Goal: Task Accomplishment & Management: Manage account settings

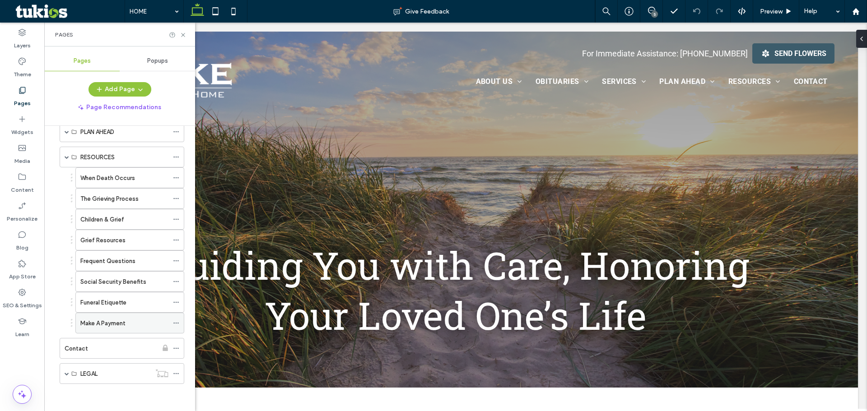
click at [175, 322] on icon at bounding box center [176, 323] width 6 height 6
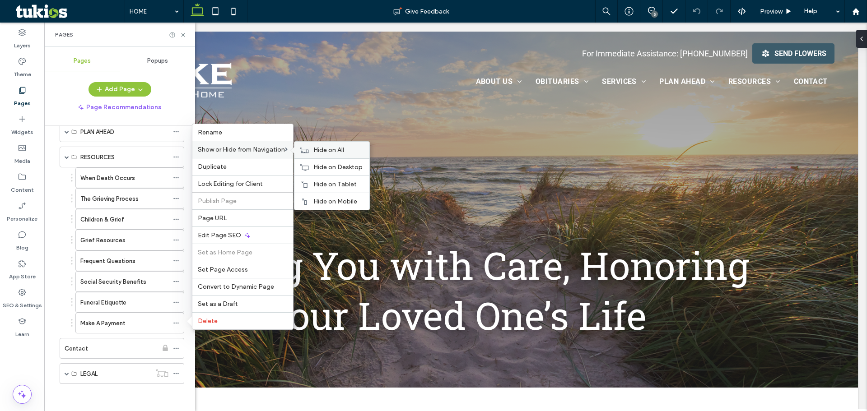
click at [326, 151] on span "Hide on All" at bounding box center [328, 150] width 31 height 8
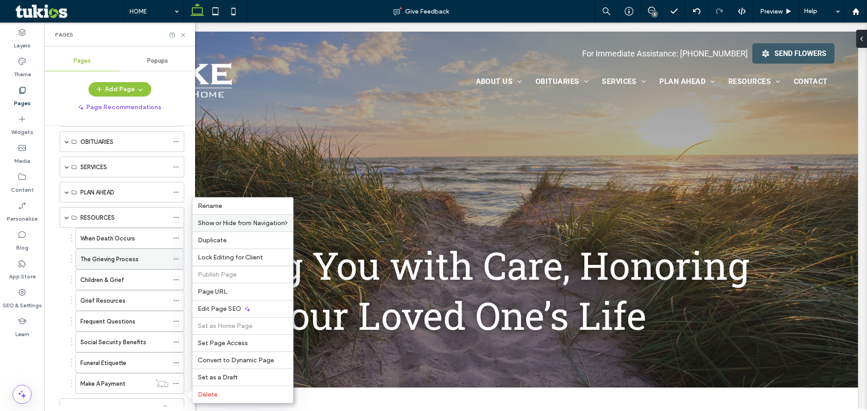
scroll to position [76, 0]
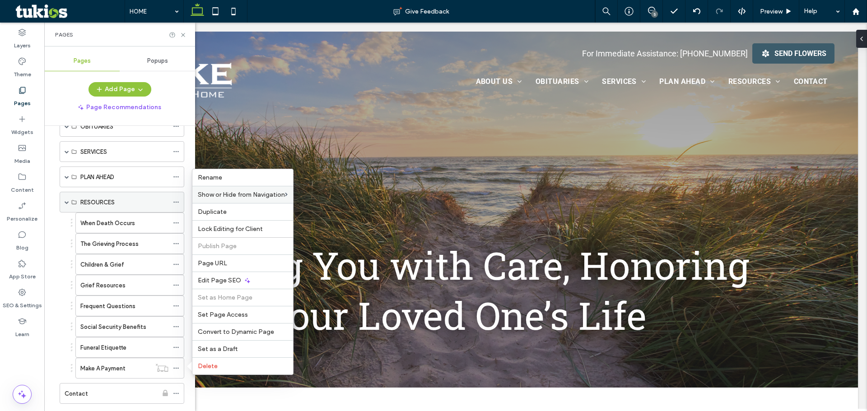
click at [66, 206] on span at bounding box center [67, 202] width 5 height 20
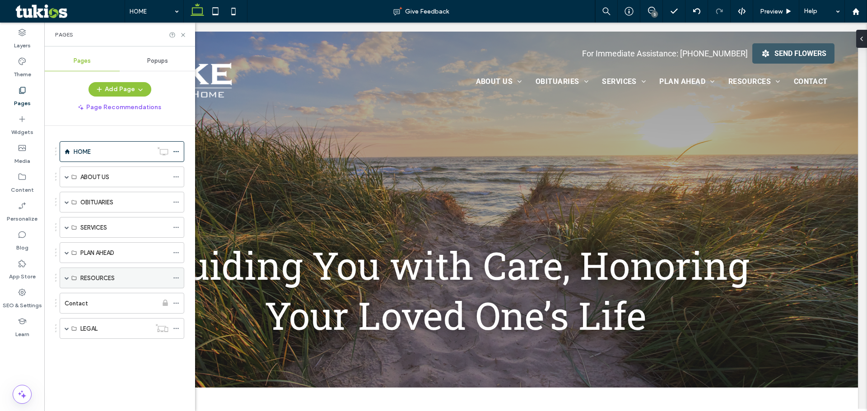
scroll to position [0, 0]
click at [67, 227] on span at bounding box center [67, 227] width 5 height 5
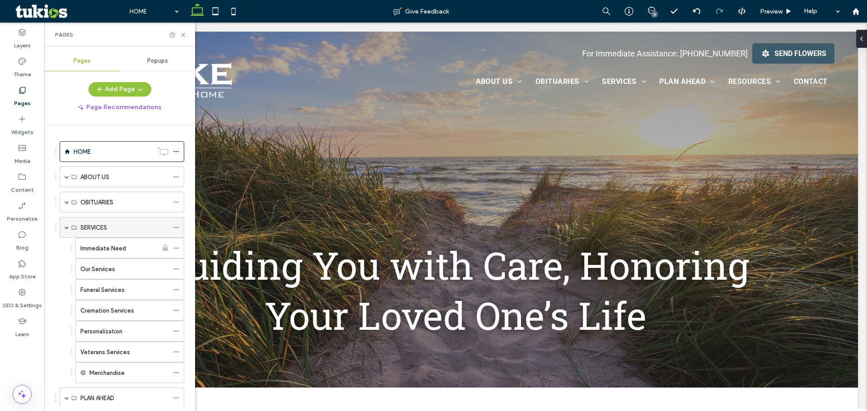
click at [69, 228] on span at bounding box center [67, 227] width 5 height 5
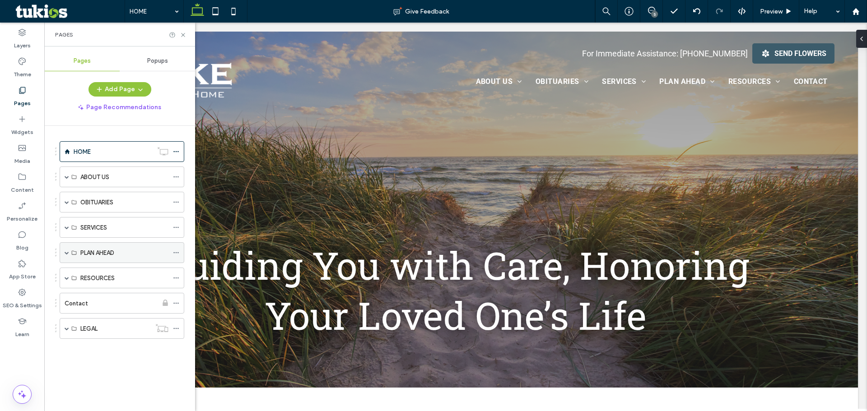
click at [68, 254] on span at bounding box center [67, 253] width 5 height 5
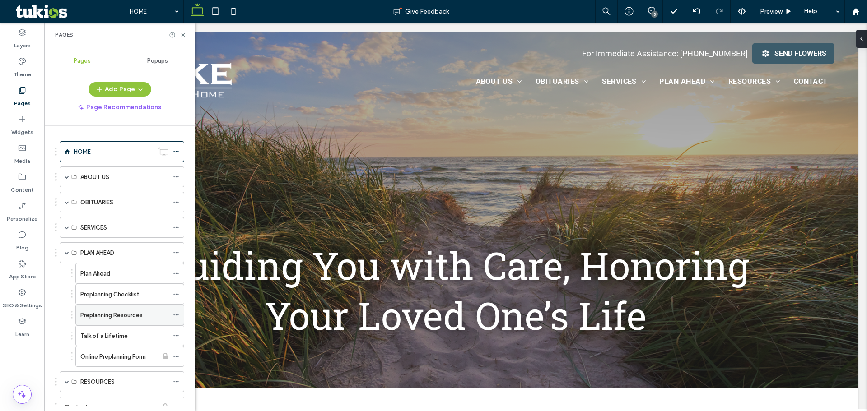
click at [175, 315] on icon at bounding box center [176, 315] width 6 height 6
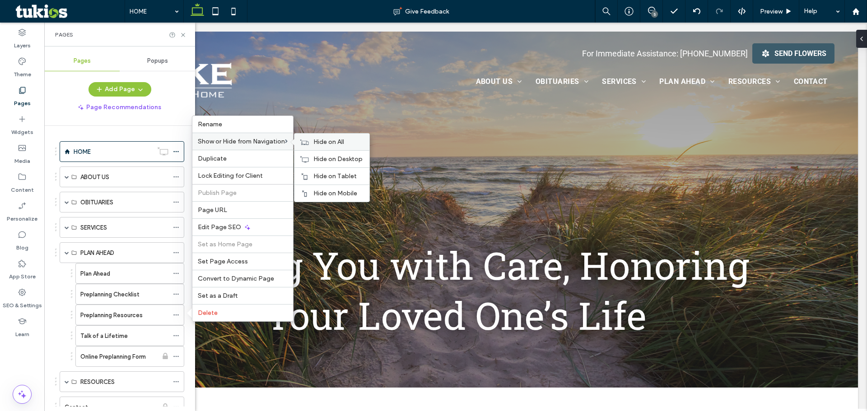
click at [336, 145] on span "Hide on All" at bounding box center [328, 142] width 31 height 8
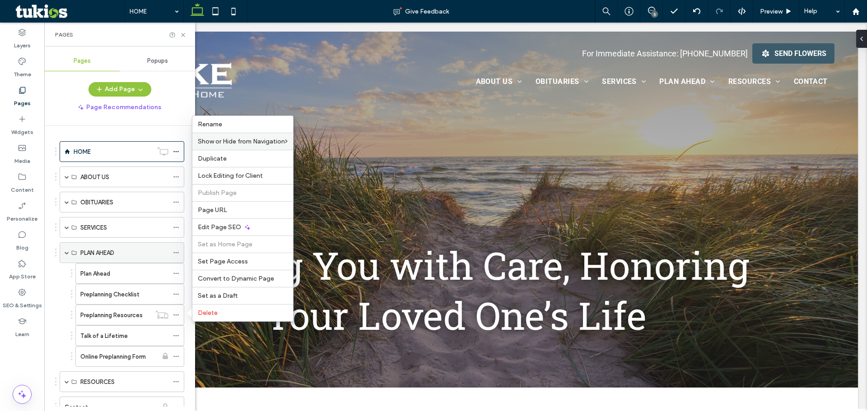
click at [66, 252] on span at bounding box center [67, 253] width 5 height 5
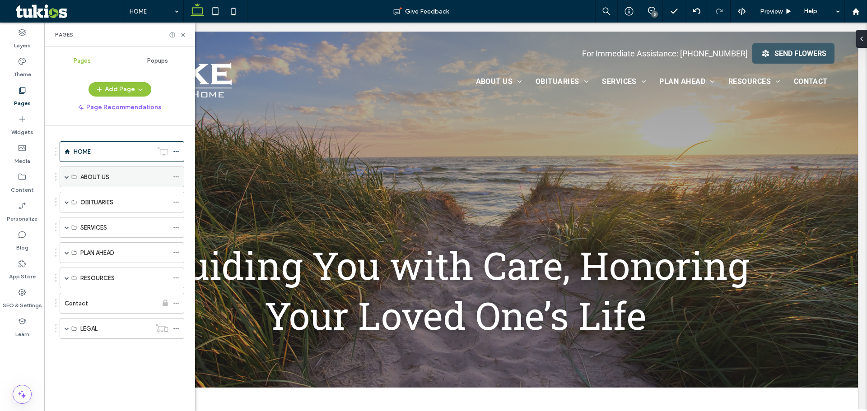
click at [67, 178] on span at bounding box center [67, 177] width 5 height 5
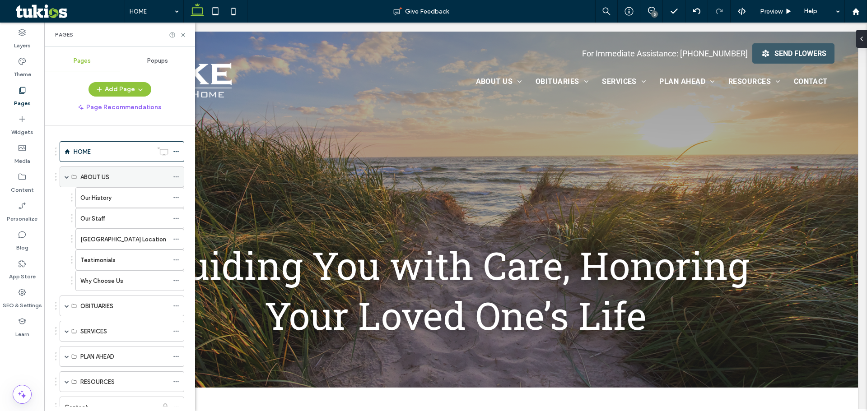
click at [67, 178] on span at bounding box center [67, 177] width 5 height 5
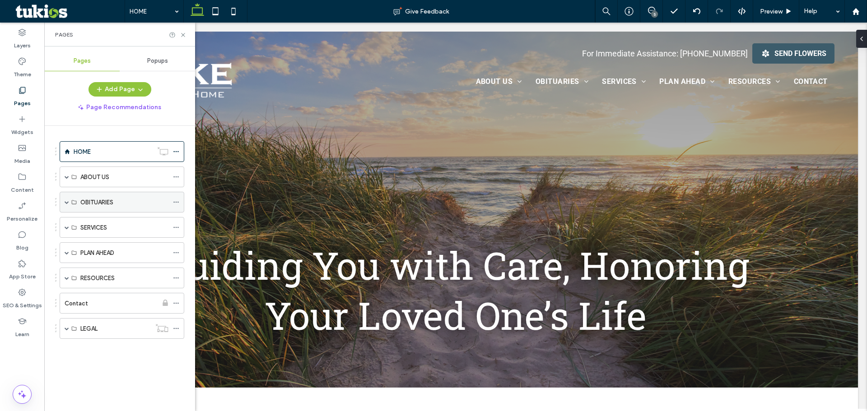
click at [64, 204] on div "OBITUARIES" at bounding box center [122, 202] width 125 height 21
click at [65, 202] on span at bounding box center [67, 202] width 5 height 5
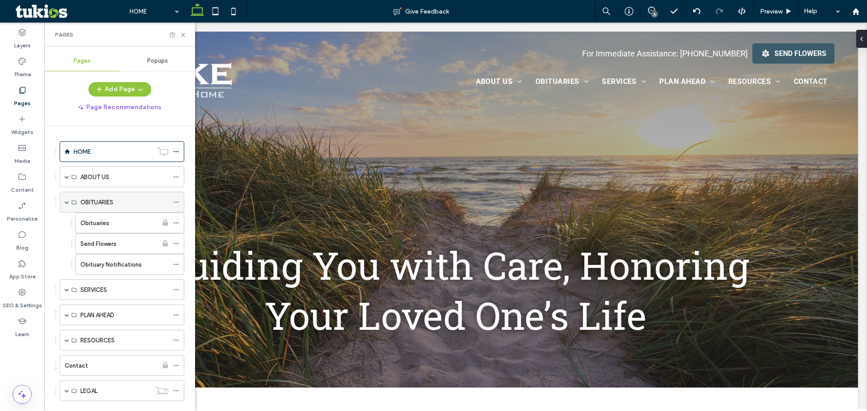
click at [66, 203] on span at bounding box center [67, 202] width 5 height 5
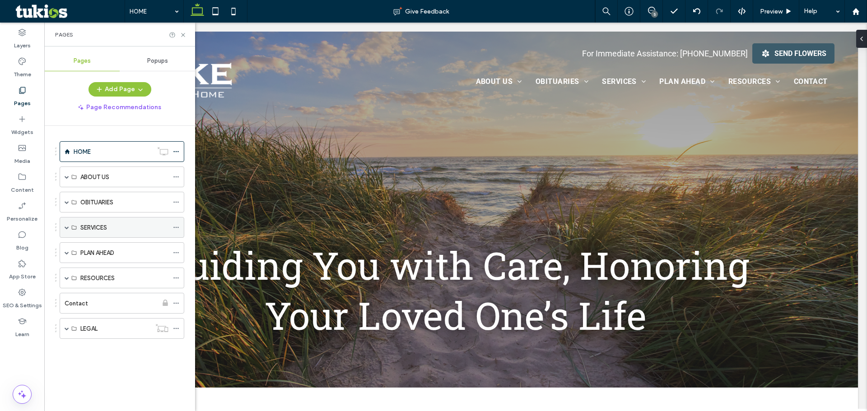
click at [67, 228] on span at bounding box center [67, 227] width 5 height 5
click at [65, 227] on span at bounding box center [67, 227] width 5 height 5
click at [65, 278] on span at bounding box center [67, 278] width 5 height 5
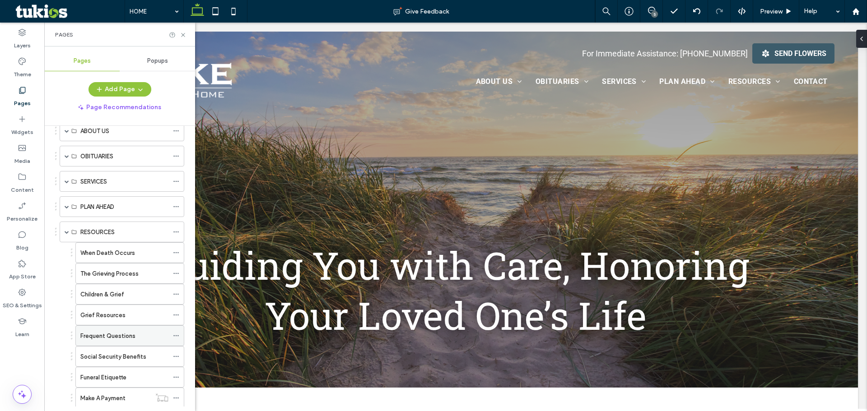
scroll to position [90, 0]
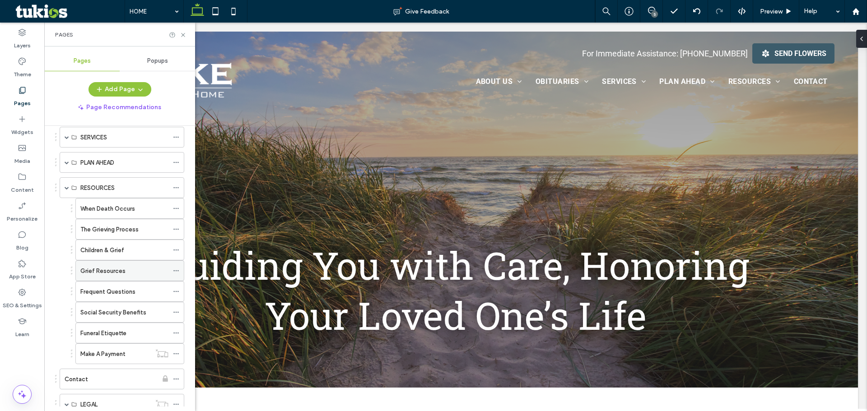
click at [117, 268] on label "Grief Resources" at bounding box center [102, 271] width 45 height 16
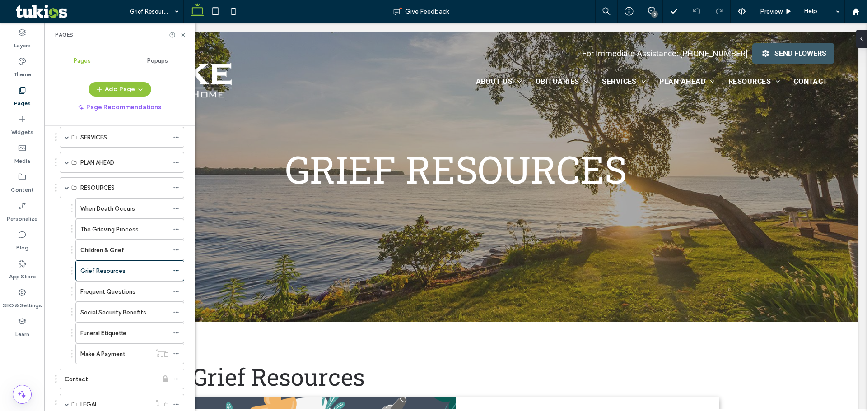
scroll to position [135, 0]
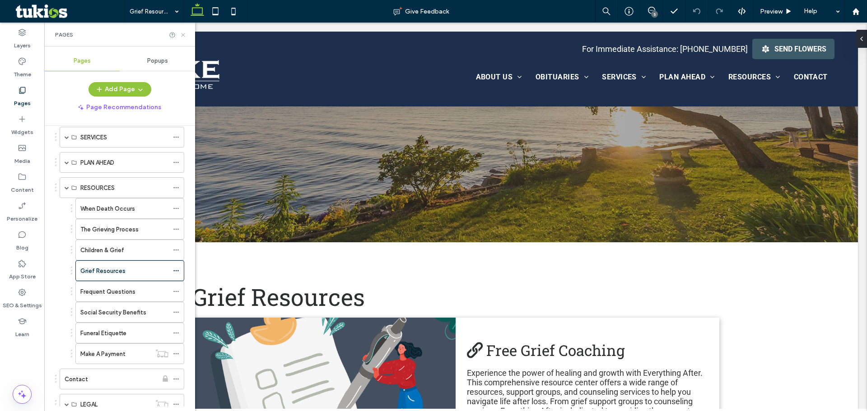
click at [183, 35] on use at bounding box center [183, 35] width 4 height 4
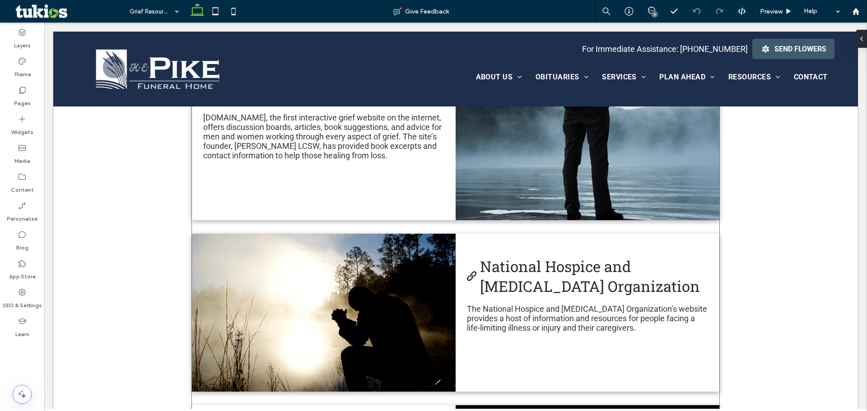
scroll to position [1355, 0]
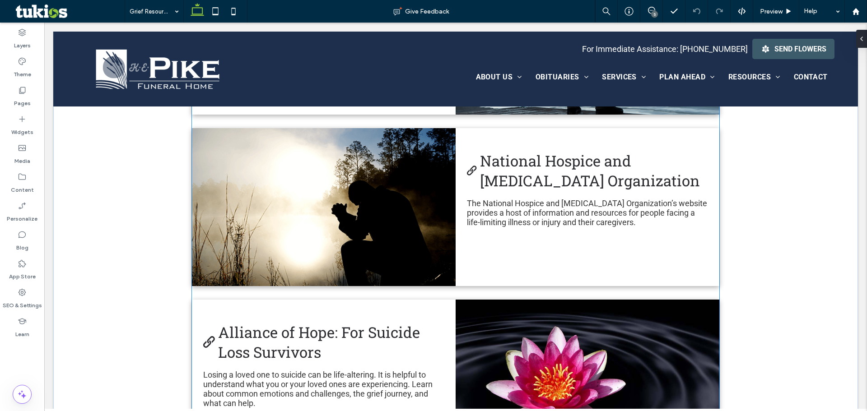
click at [595, 199] on p "The National Hospice and Palliative Care Organization’s website provides a host…" at bounding box center [587, 213] width 241 height 28
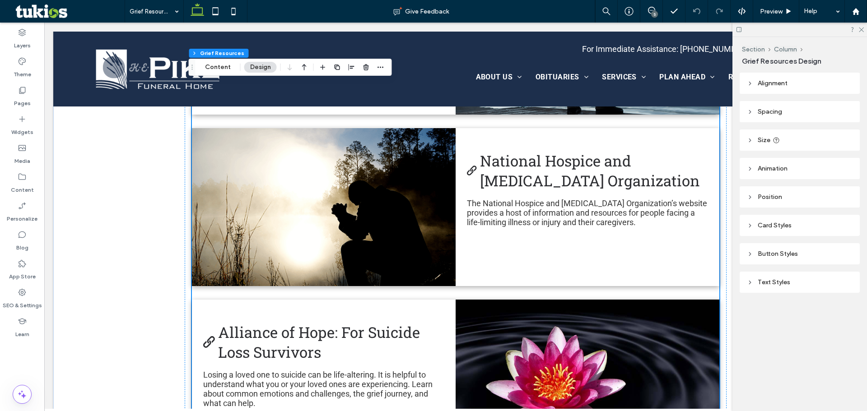
click at [666, 220] on p "The National Hospice and Palliative Care Organization’s website provides a host…" at bounding box center [587, 213] width 241 height 28
click at [416, 206] on link "National Hospice and Palliative Care Organization image link" at bounding box center [324, 207] width 264 height 158
click at [223, 66] on button "Content" at bounding box center [217, 67] width 37 height 11
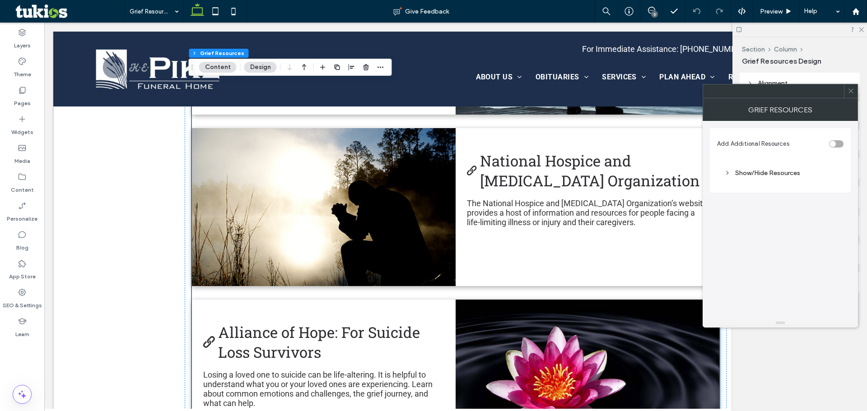
click at [757, 174] on div "Show/Hide Resources" at bounding box center [780, 173] width 112 height 8
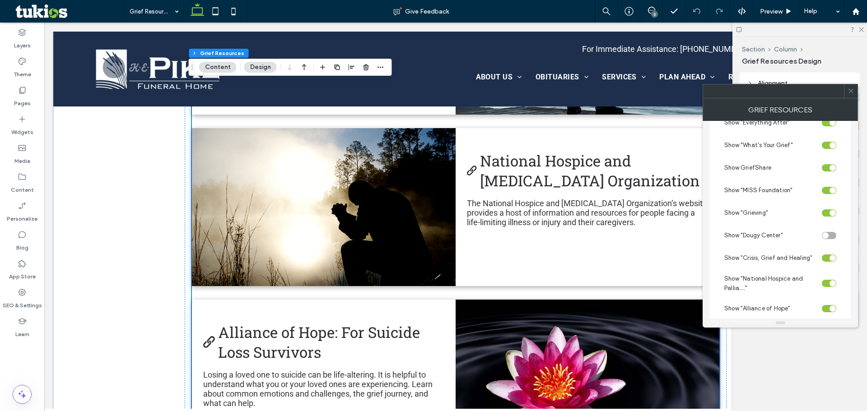
scroll to position [114, 0]
click at [832, 257] on div "toggle" at bounding box center [833, 259] width 6 height 6
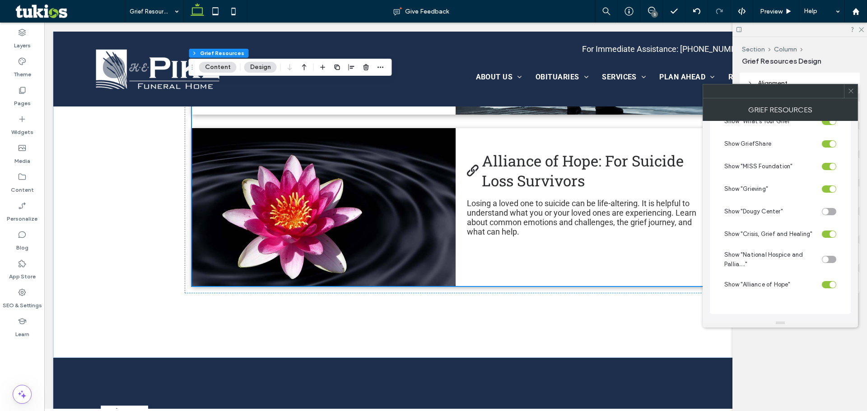
click at [853, 93] on icon at bounding box center [851, 91] width 7 height 7
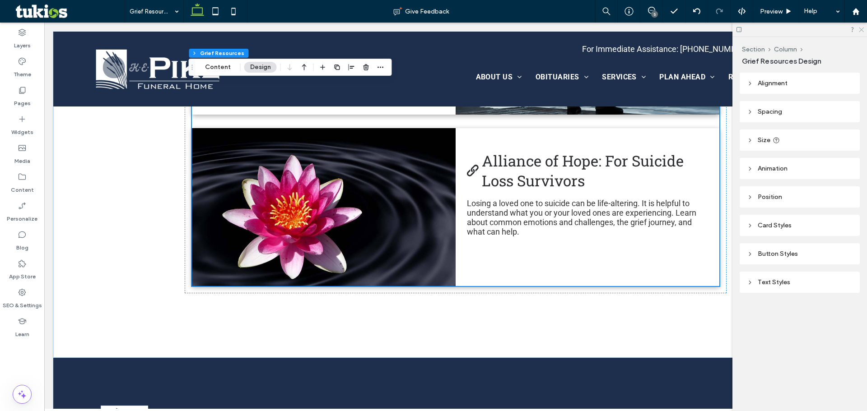
click at [863, 29] on icon at bounding box center [861, 29] width 6 height 6
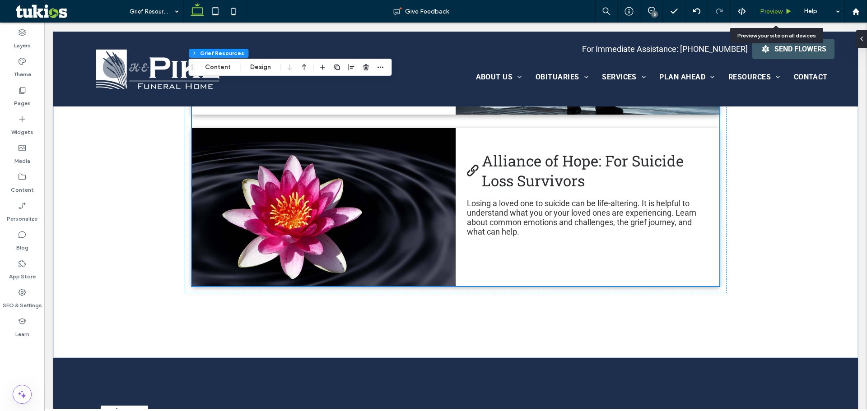
click at [767, 7] on div "Preview" at bounding box center [776, 11] width 46 height 23
click at [794, 19] on div "Preview" at bounding box center [776, 11] width 46 height 23
click at [778, 14] on span "Preview" at bounding box center [771, 12] width 23 height 8
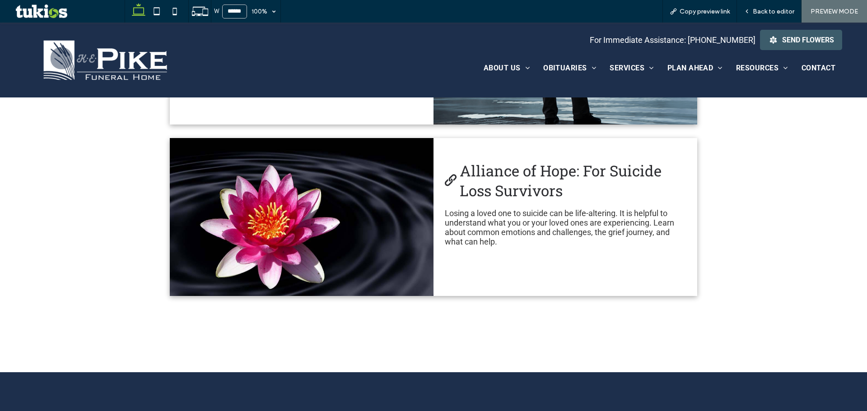
scroll to position [1372, 0]
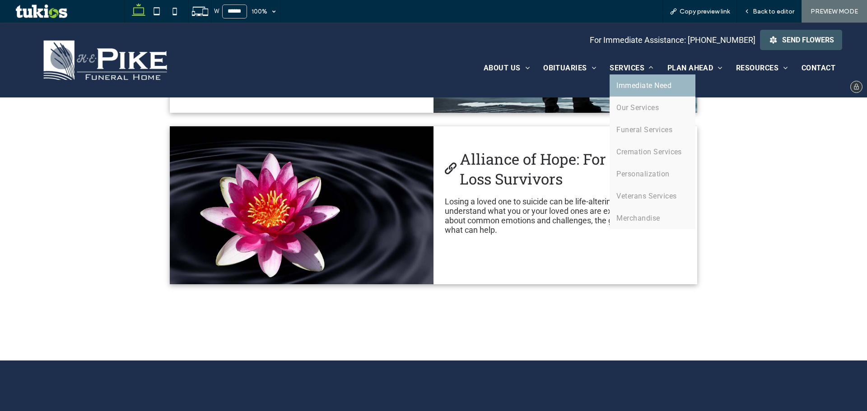
click at [636, 85] on span "Immediate Need" at bounding box center [643, 85] width 55 height 9
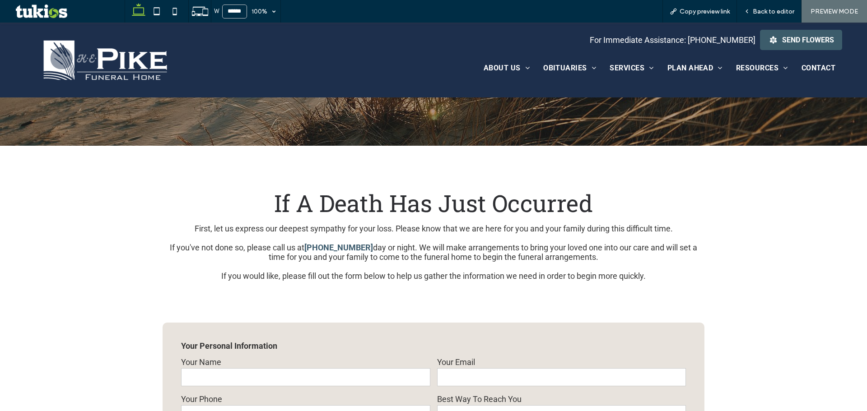
scroll to position [226, 0]
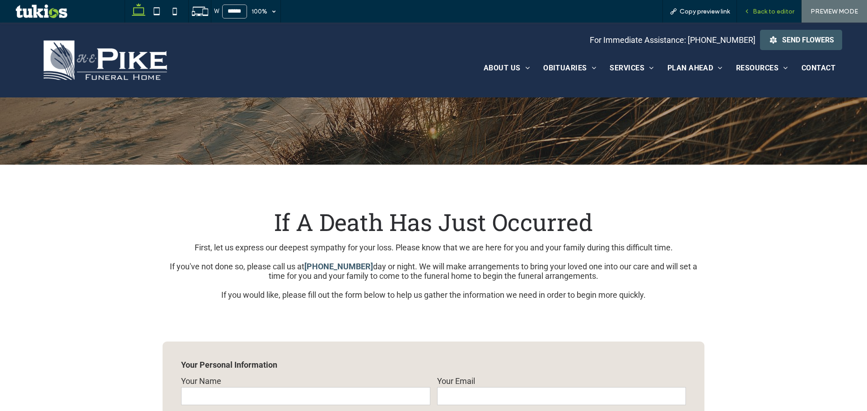
click at [760, 14] on span "Back to editor" at bounding box center [774, 12] width 42 height 8
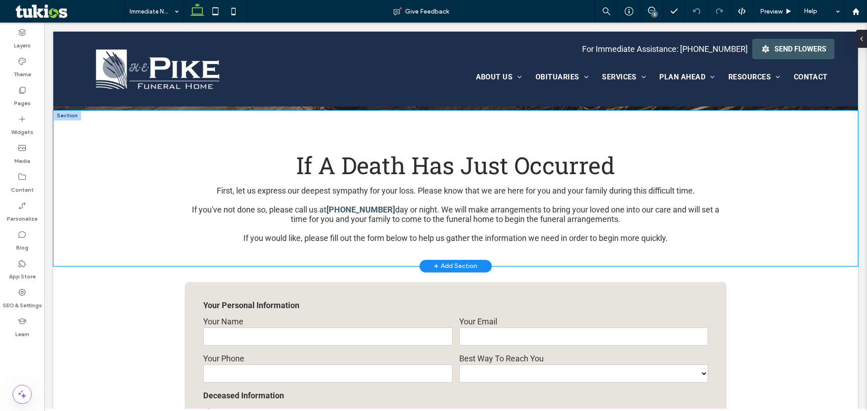
scroll to position [316, 0]
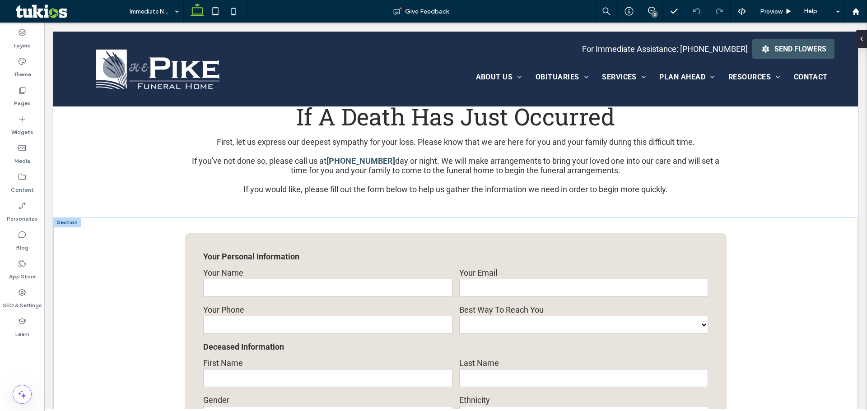
click at [73, 222] on div at bounding box center [67, 223] width 28 height 10
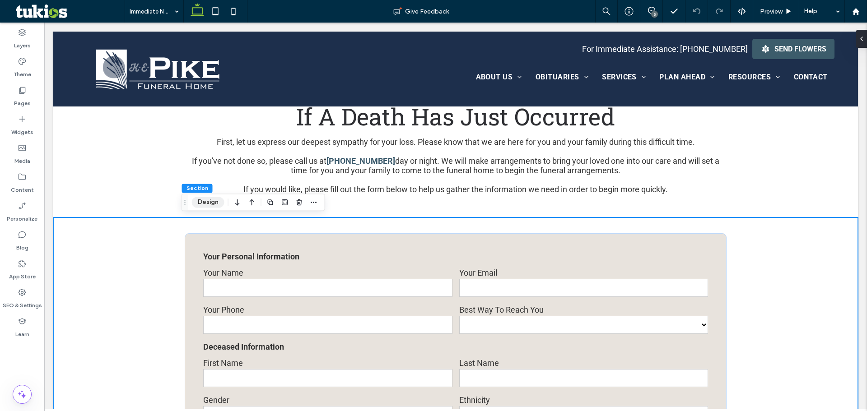
click at [206, 206] on button "Design" at bounding box center [208, 202] width 33 height 11
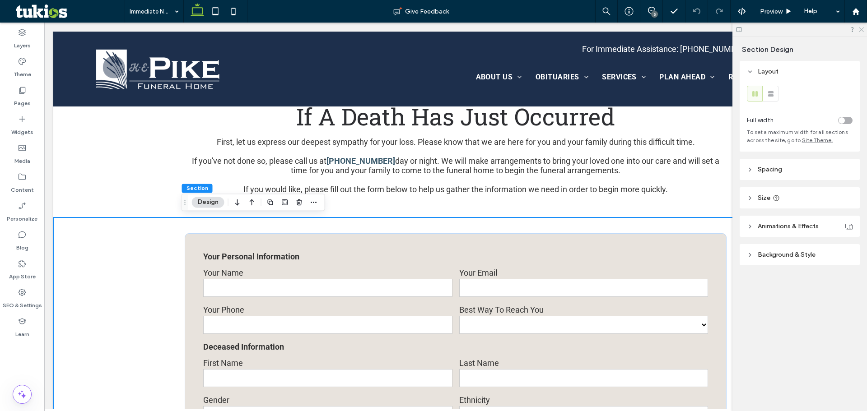
click at [860, 29] on icon at bounding box center [861, 29] width 6 height 6
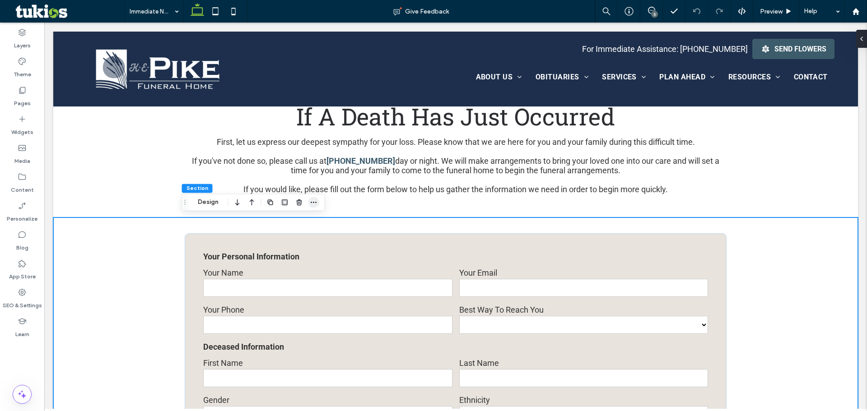
click at [308, 202] on span "button" at bounding box center [313, 202] width 11 height 11
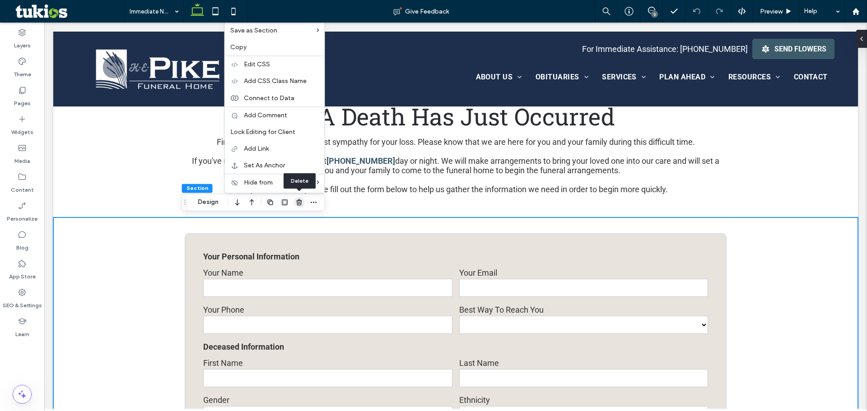
click at [297, 202] on icon "button" at bounding box center [299, 202] width 7 height 7
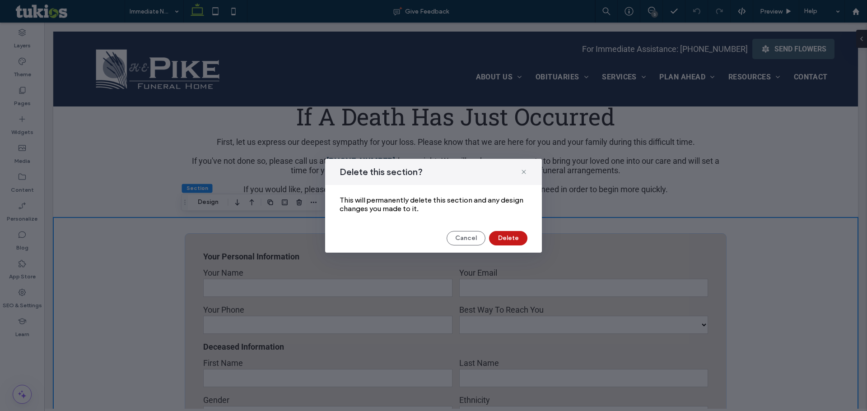
click at [496, 241] on button "Delete" at bounding box center [508, 238] width 38 height 14
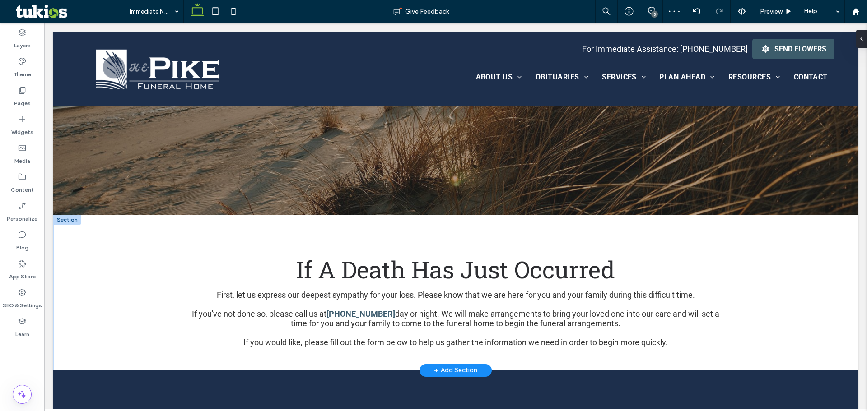
scroll to position [181, 0]
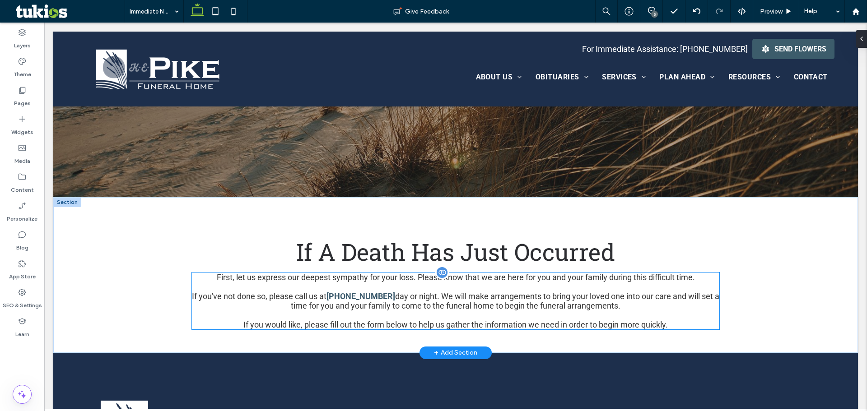
click at [622, 321] on p "If you would like, please fill out the form below to help us gather the informa…" at bounding box center [455, 324] width 527 height 9
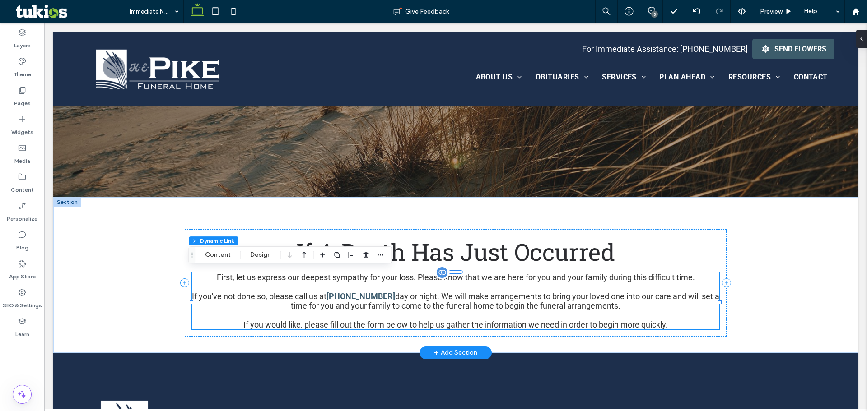
click at [657, 326] on p "If you would like, please fill out the form below to help us gather the informa…" at bounding box center [455, 324] width 527 height 9
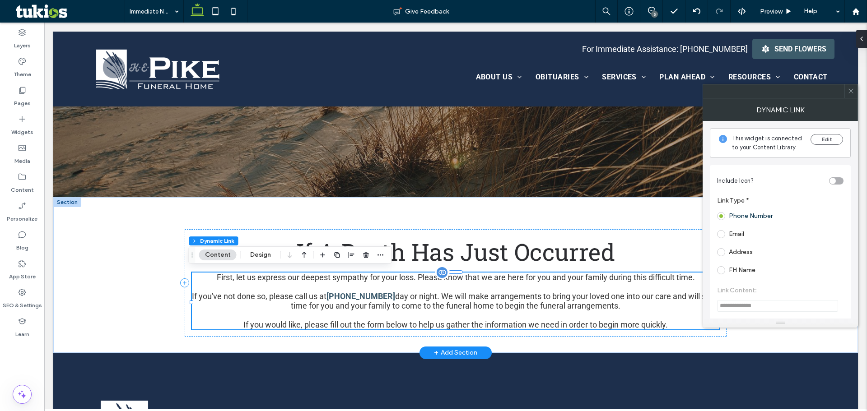
click at [667, 325] on p "If you would like, please fill out the form below to help us gather the informa…" at bounding box center [455, 324] width 527 height 9
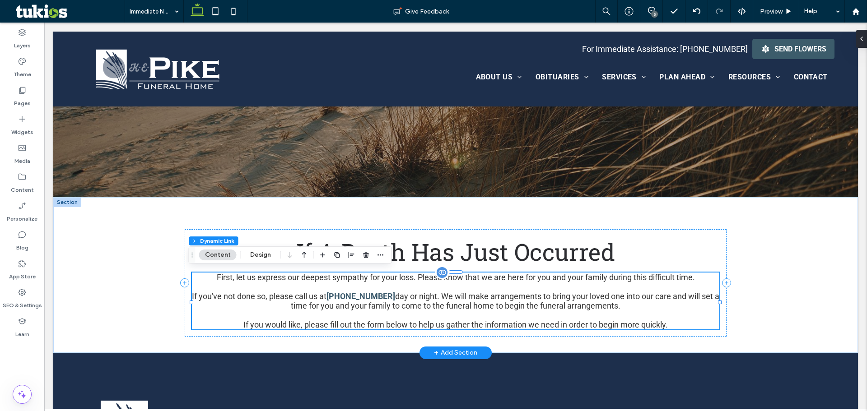
click at [667, 325] on p "If you would like, please fill out the form below to help us gather the informa…" at bounding box center [455, 324] width 527 height 9
click at [649, 326] on p "If you would like, please fill out the form below to help us gather the informa…" at bounding box center [455, 324] width 527 height 9
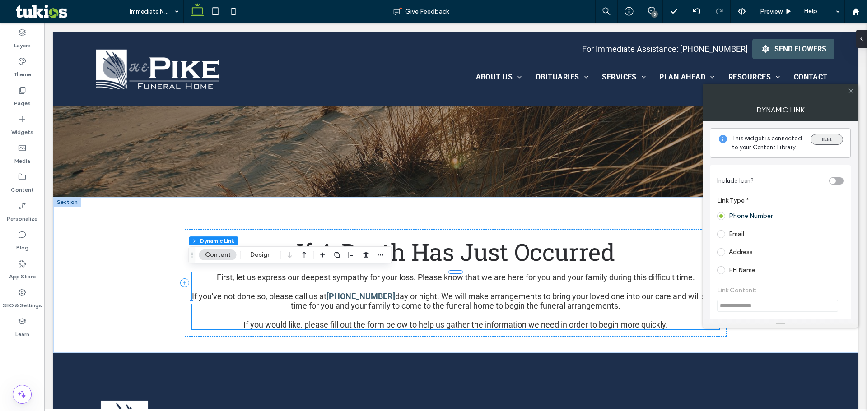
click at [821, 140] on button "Edit" at bounding box center [827, 139] width 33 height 11
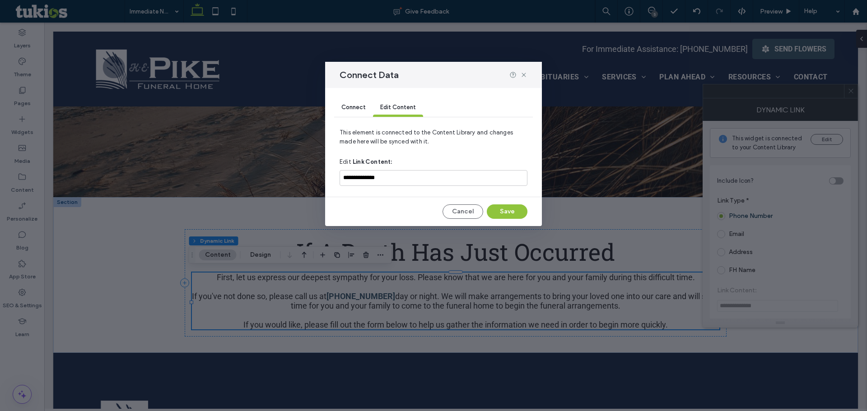
click at [350, 110] on span "Connect" at bounding box center [353, 107] width 24 height 7
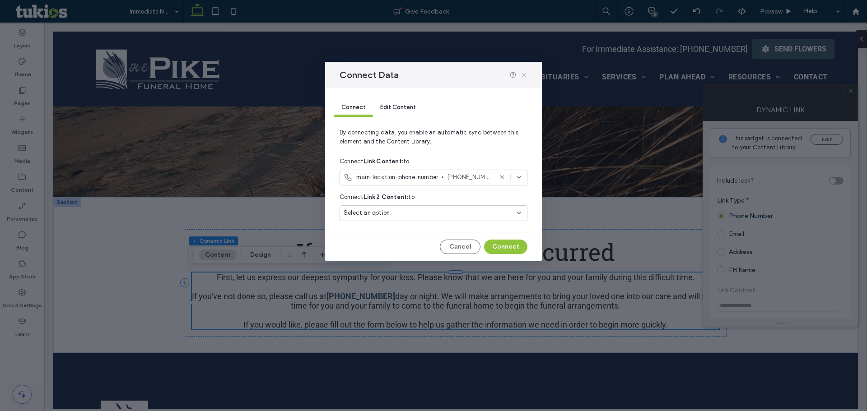
click at [523, 75] on use at bounding box center [524, 75] width 4 height 4
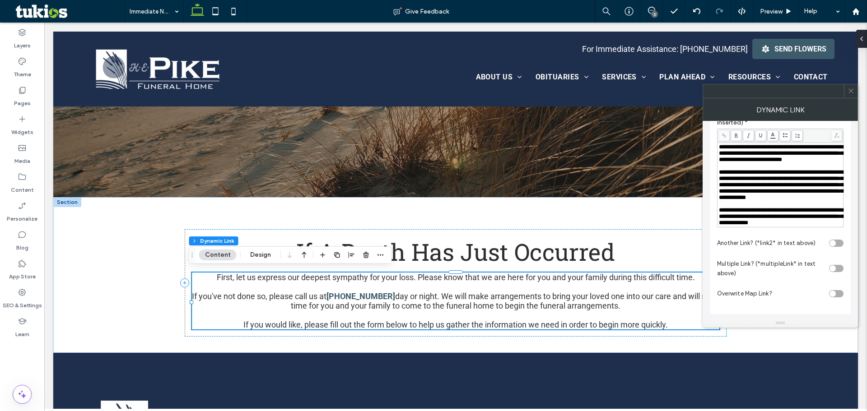
scroll to position [226, 0]
click at [798, 223] on div "**********" at bounding box center [780, 216] width 123 height 19
drag, startPoint x: 797, startPoint y: 224, endPoint x: 719, endPoint y: 202, distance: 81.2
click at [719, 202] on div "**********" at bounding box center [780, 185] width 123 height 82
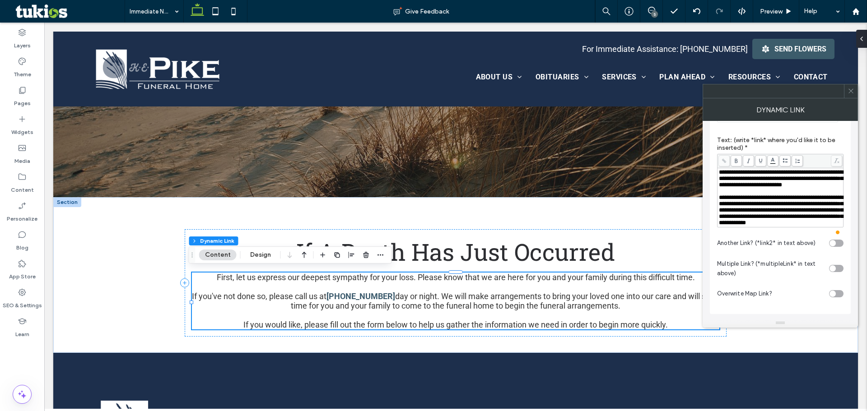
scroll to position [200, 0]
click at [853, 88] on icon at bounding box center [851, 91] width 7 height 7
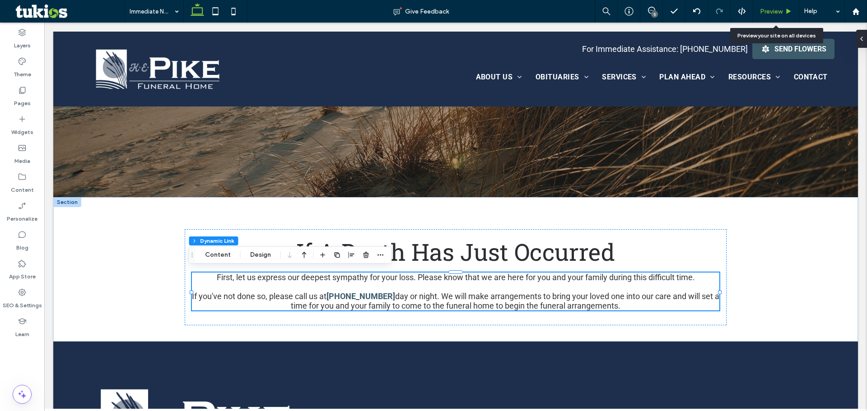
click at [769, 13] on span "Preview" at bounding box center [771, 12] width 23 height 8
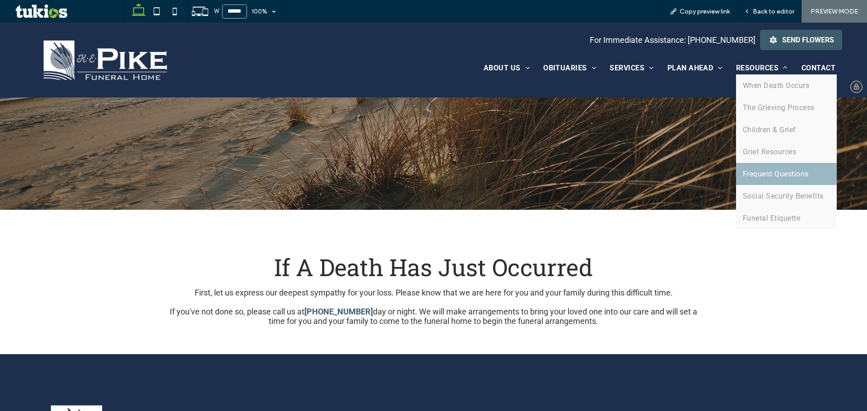
click at [763, 173] on span "Frequent Questions" at bounding box center [776, 174] width 66 height 9
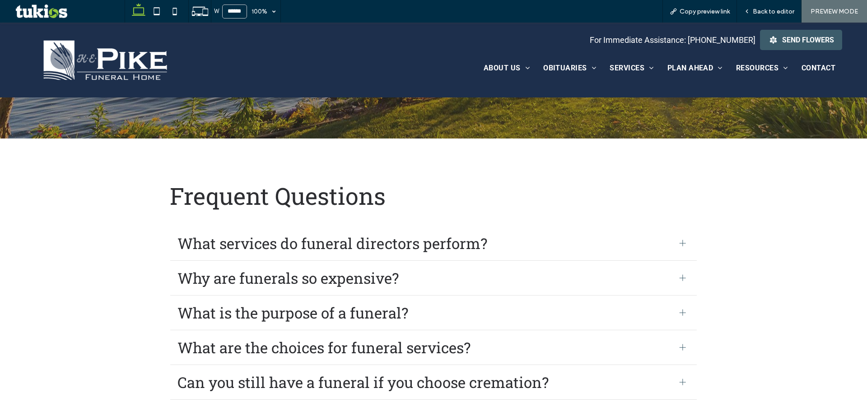
scroll to position [271, 0]
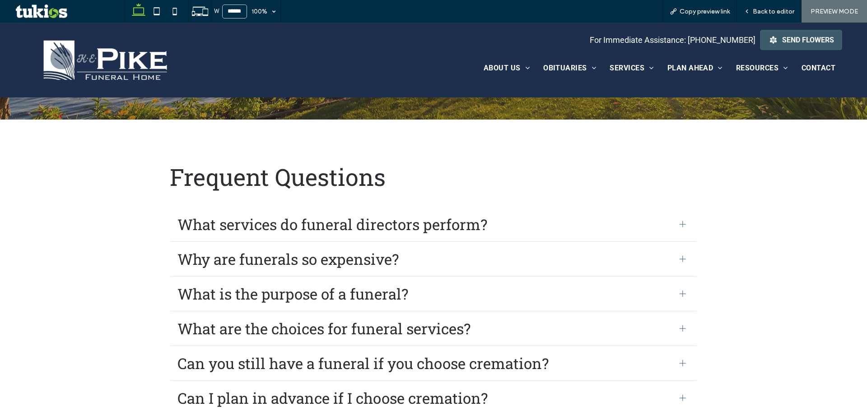
click at [676, 284] on div "What is the purpose of a funeral?" at bounding box center [433, 294] width 527 height 35
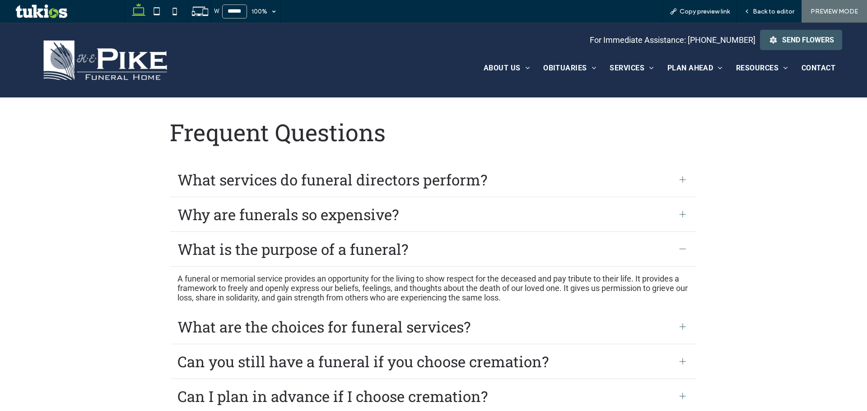
scroll to position [316, 0]
click at [667, 246] on span "What is the purpose of a funeral?" at bounding box center [424, 249] width 495 height 20
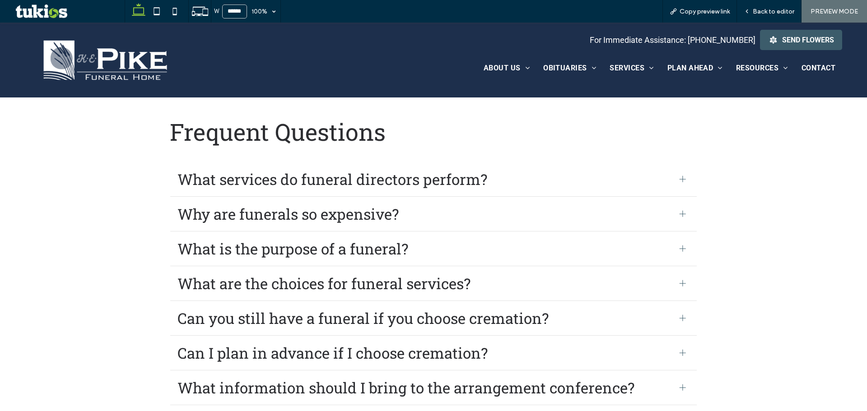
click at [593, 162] on div "What services do funeral directors perform?" at bounding box center [433, 179] width 527 height 35
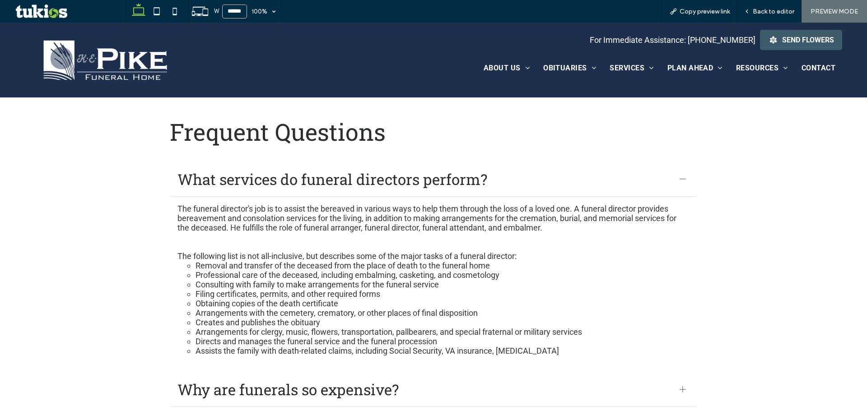
click at [595, 173] on span "What services do funeral directors perform?" at bounding box center [424, 179] width 495 height 20
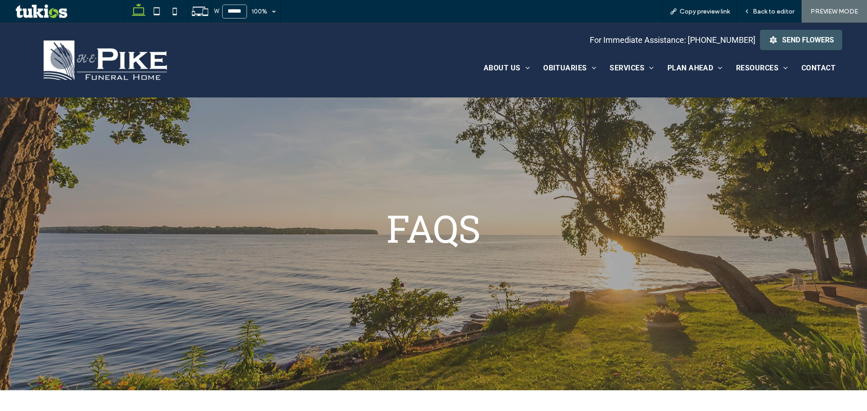
scroll to position [135, 0]
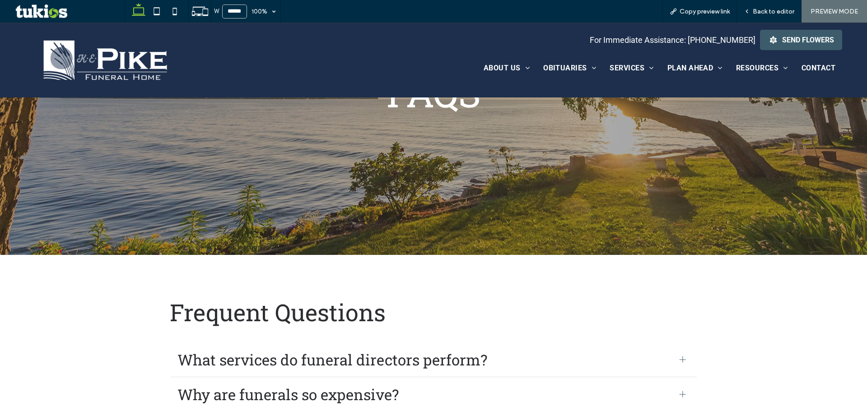
click at [426, 360] on span "What services do funeral directors perform?" at bounding box center [424, 360] width 495 height 20
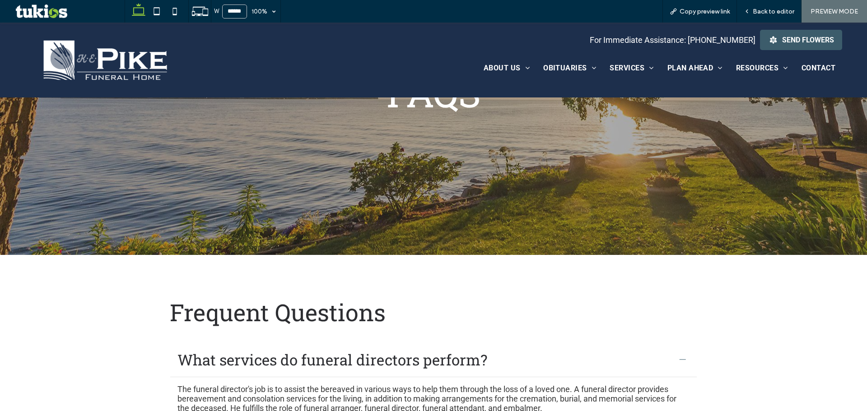
scroll to position [271, 0]
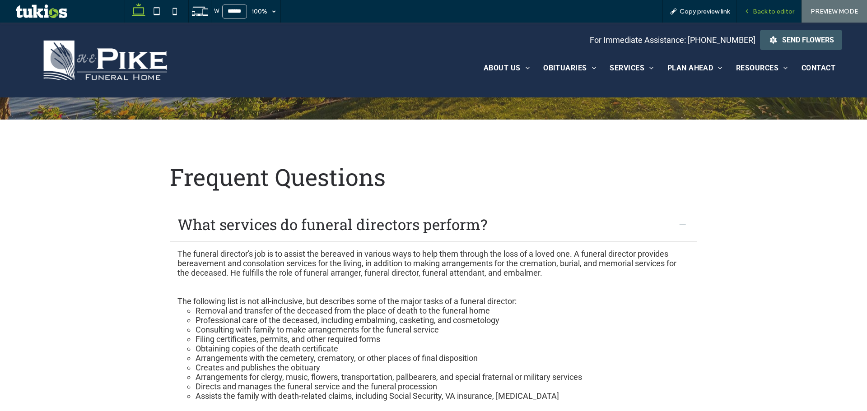
click at [765, 5] on div "Back to editor" at bounding box center [769, 11] width 65 height 23
click at [779, 8] on span "Back to editor" at bounding box center [774, 12] width 42 height 8
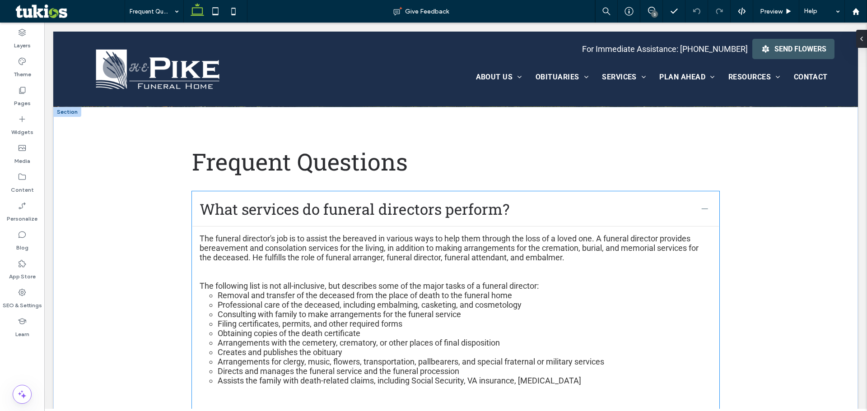
click at [266, 258] on p "The funeral director's job is to assist the bereaved in various ways to help th…" at bounding box center [456, 248] width 512 height 28
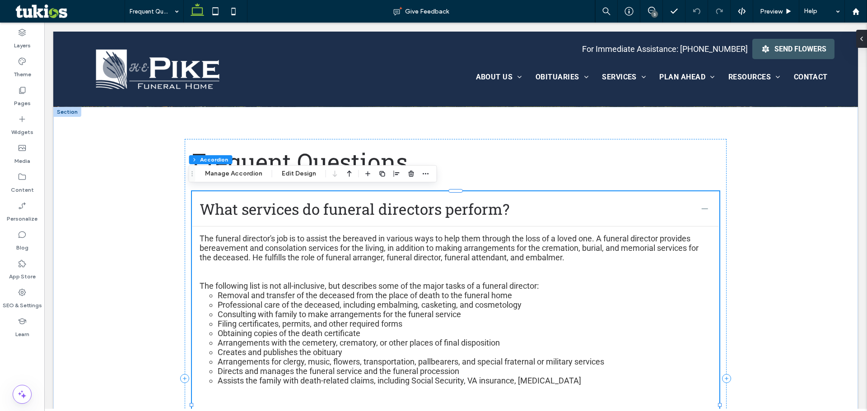
click at [264, 255] on p "The funeral director's job is to assist the bereaved in various ways to help th…" at bounding box center [456, 248] width 512 height 28
click at [261, 253] on p "The funeral director's job is to assist the bereaved in various ways to help th…" at bounding box center [456, 248] width 512 height 28
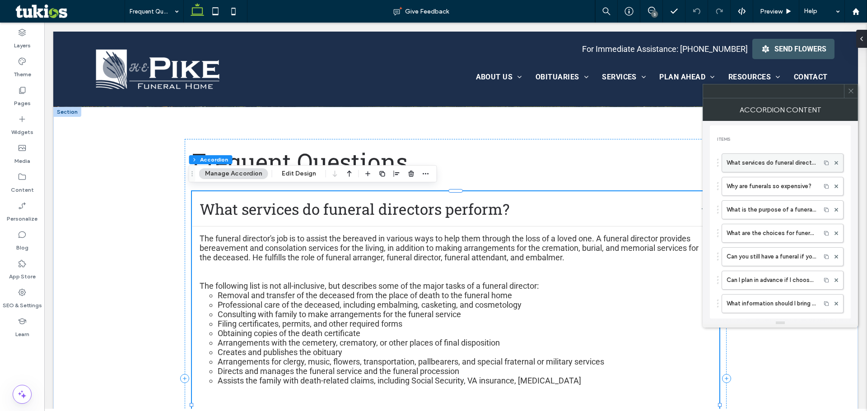
click at [778, 162] on label "What services do funeral directors perform?" at bounding box center [771, 163] width 89 height 18
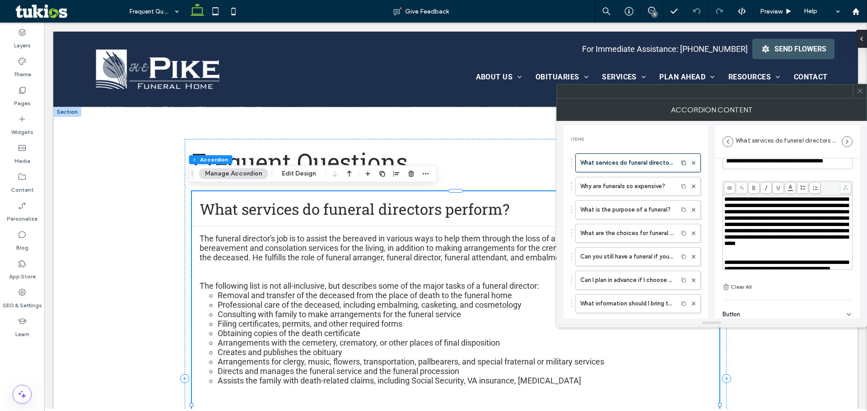
scroll to position [45, 0]
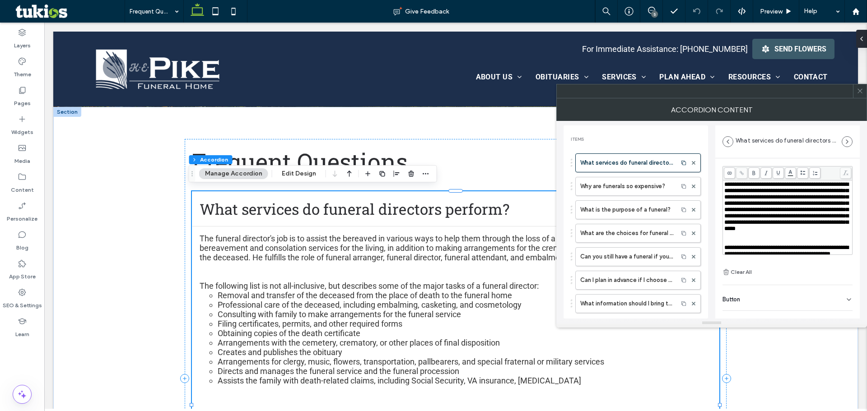
click at [780, 232] on span "**********" at bounding box center [786, 207] width 124 height 50
click at [863, 94] on div at bounding box center [860, 91] width 14 height 14
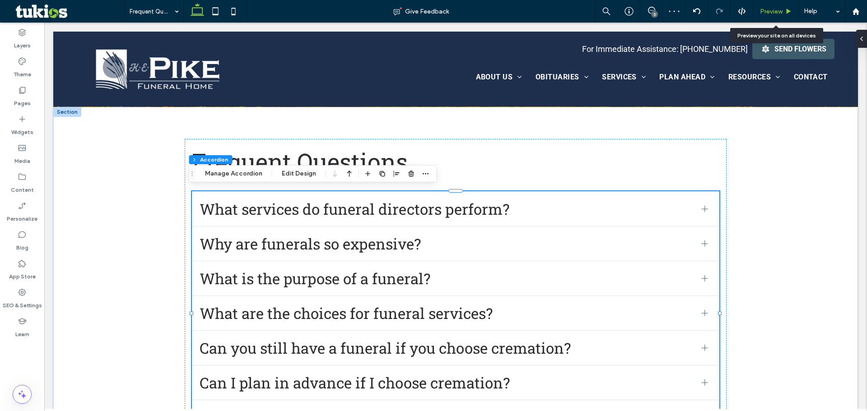
click at [794, 6] on div "Preview" at bounding box center [776, 11] width 46 height 23
click at [778, 15] on span "Preview" at bounding box center [771, 12] width 23 height 8
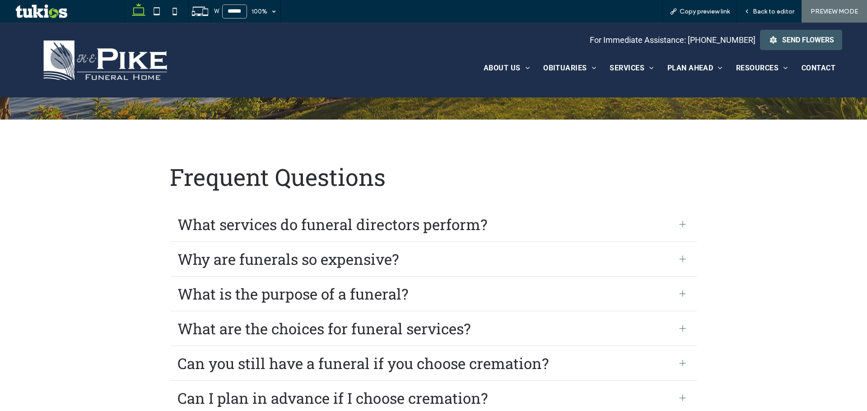
click at [643, 227] on span "What services do funeral directors perform?" at bounding box center [424, 224] width 495 height 20
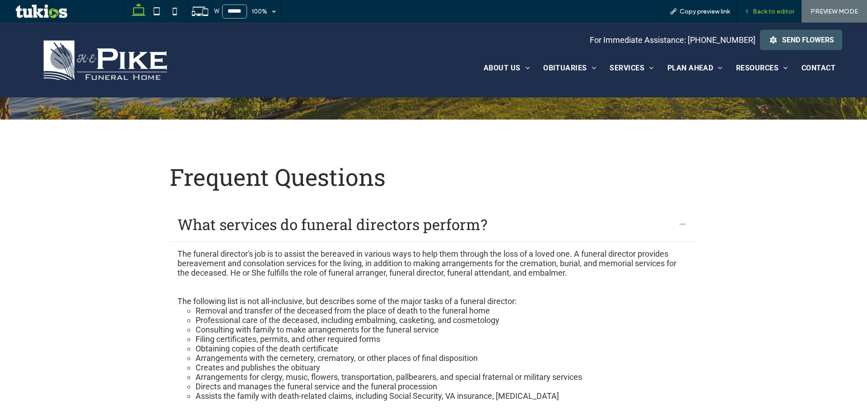
click at [765, 11] on span "Back to editor" at bounding box center [774, 12] width 42 height 8
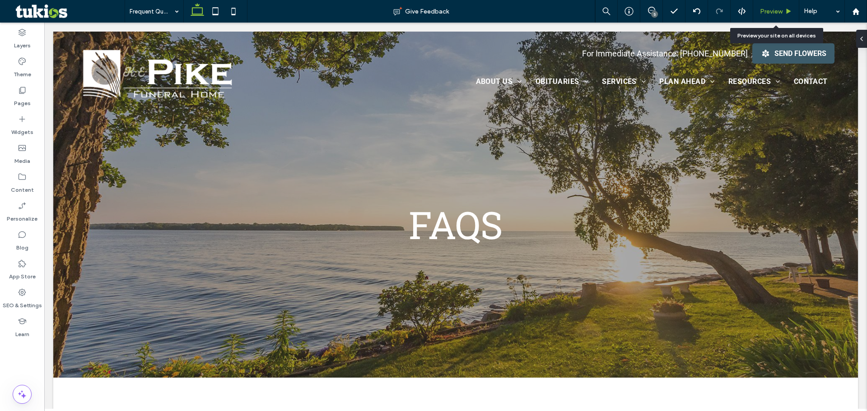
click at [776, 11] on span "Preview" at bounding box center [771, 12] width 23 height 8
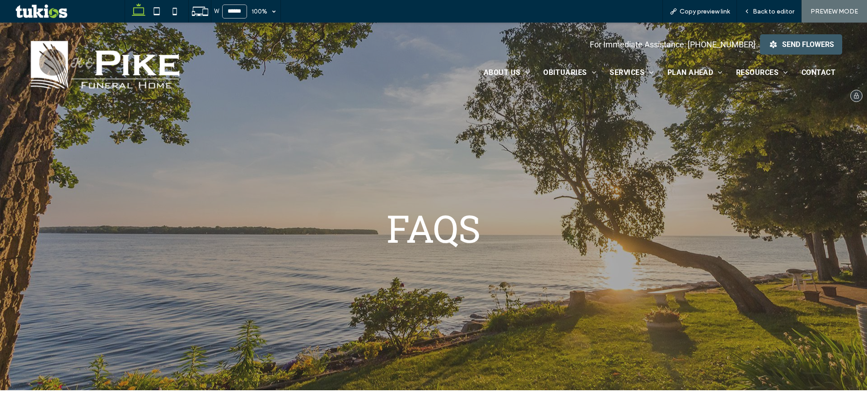
click at [112, 71] on img at bounding box center [105, 64] width 163 height 61
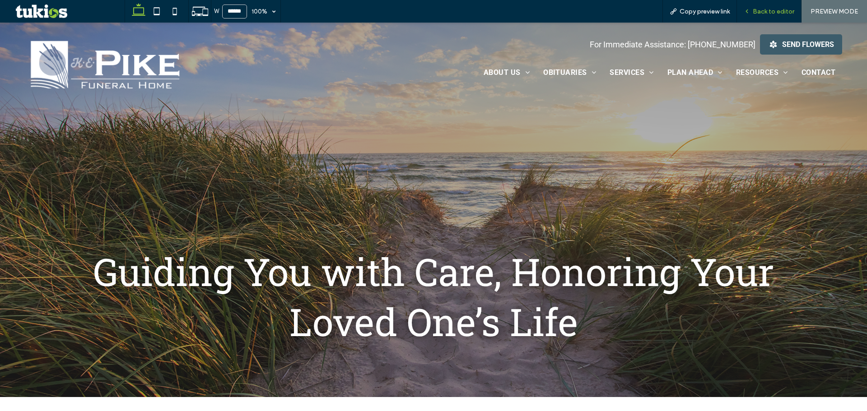
click at [767, 16] on div "Back to editor" at bounding box center [769, 11] width 65 height 23
click at [763, 11] on span "Back to editor" at bounding box center [774, 12] width 42 height 8
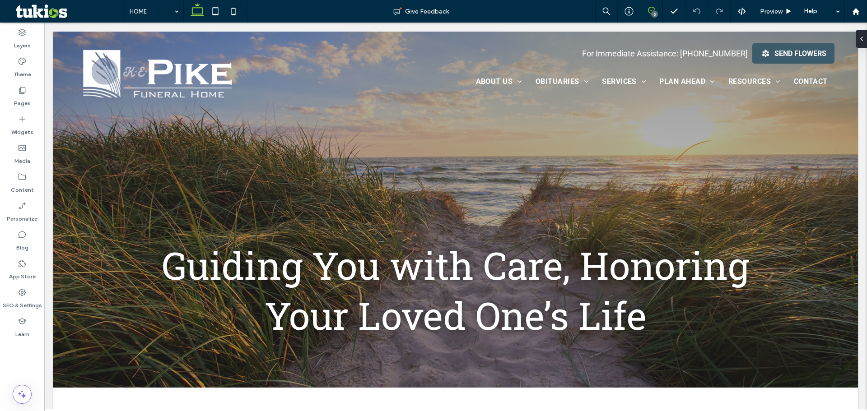
click at [650, 13] on icon at bounding box center [651, 10] width 7 height 7
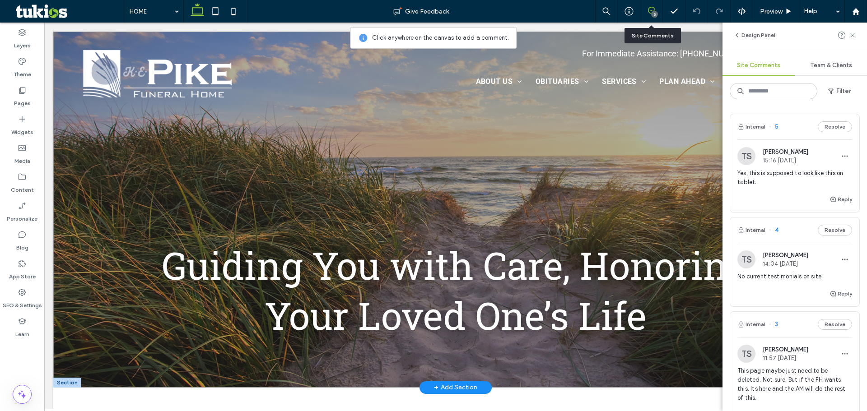
click at [460, 196] on div "Guiding You with Care, Honoring Your Loved One’s Life" at bounding box center [455, 210] width 805 height 356
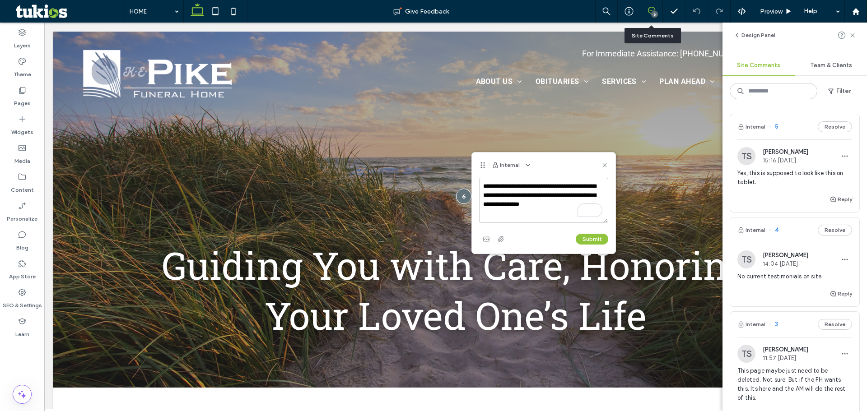
click at [549, 204] on textarea "**********" at bounding box center [543, 200] width 129 height 45
click at [569, 205] on textarea "**********" at bounding box center [543, 200] width 129 height 45
click at [564, 205] on textarea "**********" at bounding box center [543, 200] width 129 height 45
click at [484, 182] on textarea "**********" at bounding box center [543, 200] width 129 height 45
type textarea "**********"
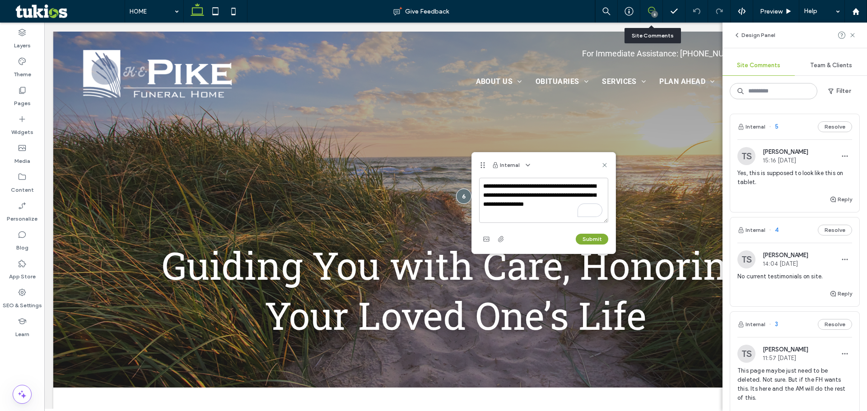
click at [596, 242] on button "Submit" at bounding box center [592, 239] width 33 height 11
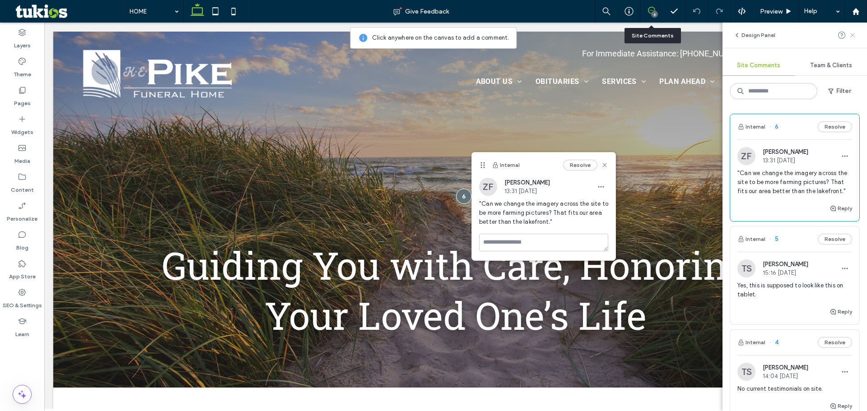
click at [853, 35] on use at bounding box center [852, 35] width 4 height 4
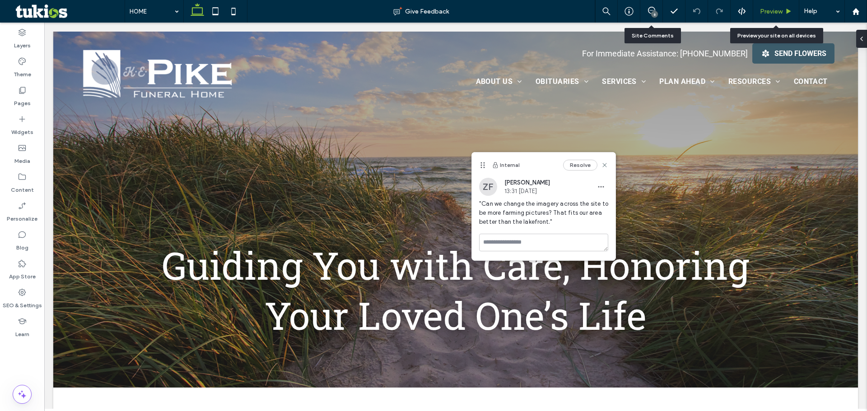
click at [767, 14] on span "Preview" at bounding box center [771, 12] width 23 height 8
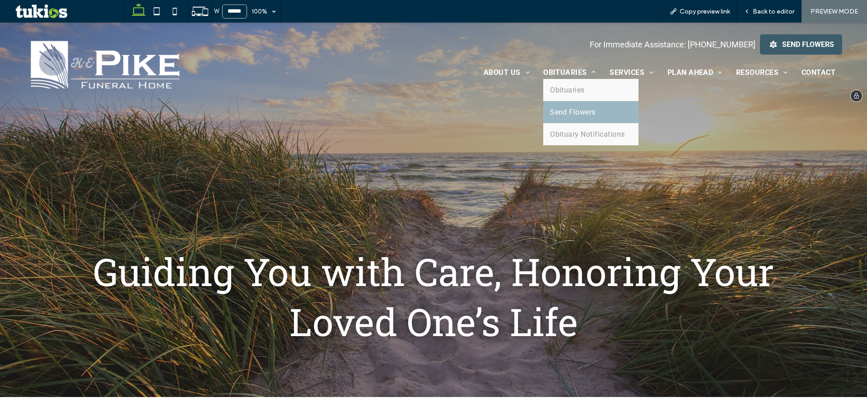
drag, startPoint x: 560, startPoint y: 108, endPoint x: 556, endPoint y: 137, distance: 29.2
click at [560, 108] on span "Send Flowers" at bounding box center [573, 112] width 46 height 9
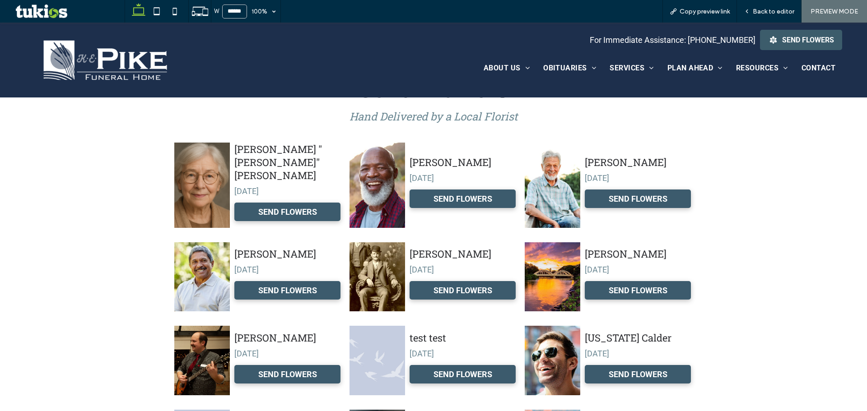
scroll to position [361, 0]
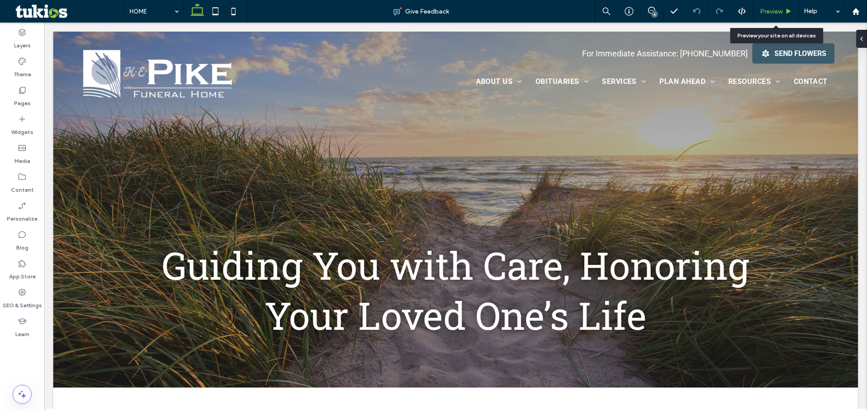
click at [786, 12] on icon at bounding box center [788, 11] width 7 height 7
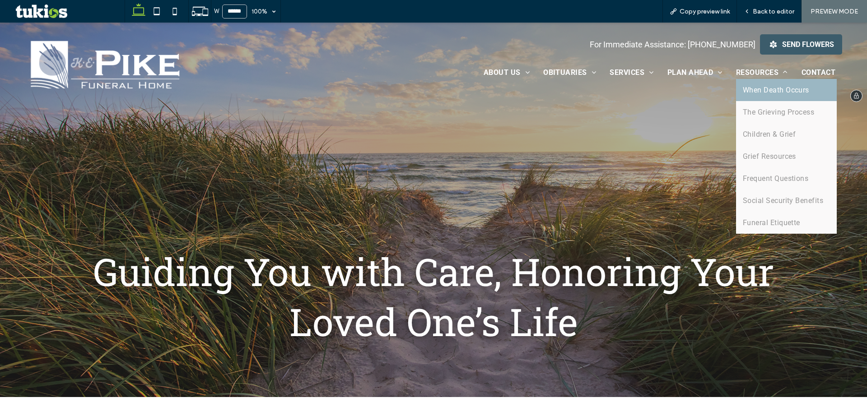
click at [750, 92] on span "When Death Occurs" at bounding box center [776, 90] width 66 height 9
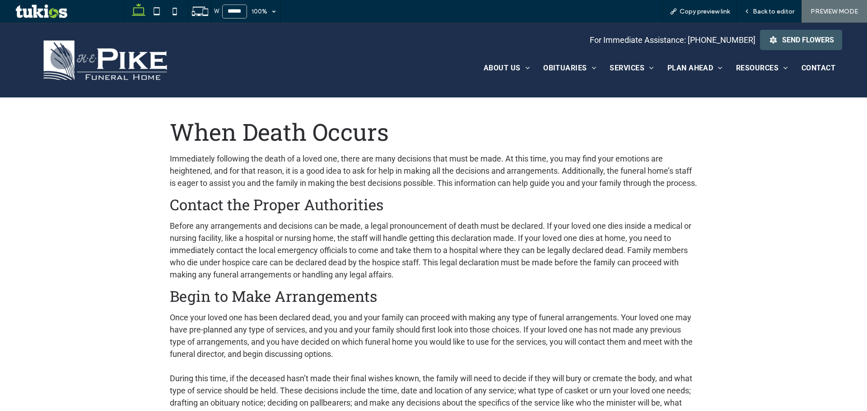
scroll to position [361, 0]
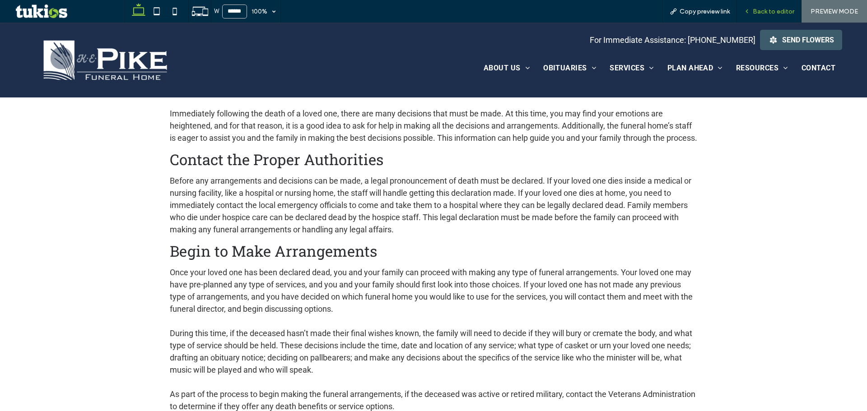
click at [764, 3] on div "Back to editor" at bounding box center [769, 11] width 65 height 23
click at [761, 13] on span "Back to editor" at bounding box center [774, 12] width 42 height 8
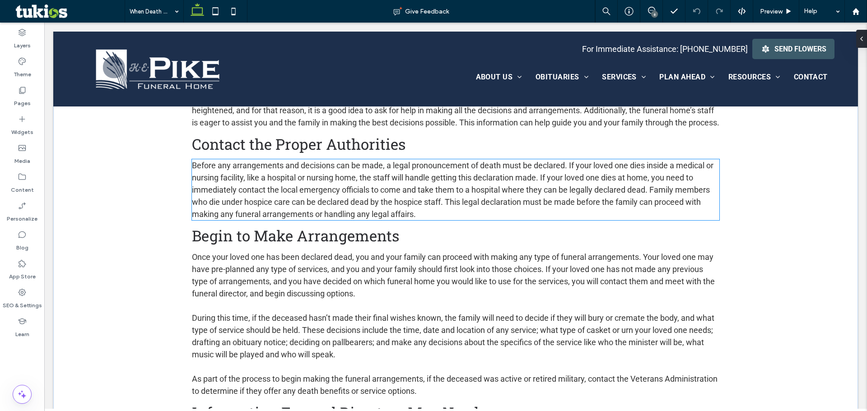
click at [559, 218] on p "Before any arrangements and decisions can be made, a legal pronouncement of dea…" at bounding box center [455, 189] width 527 height 61
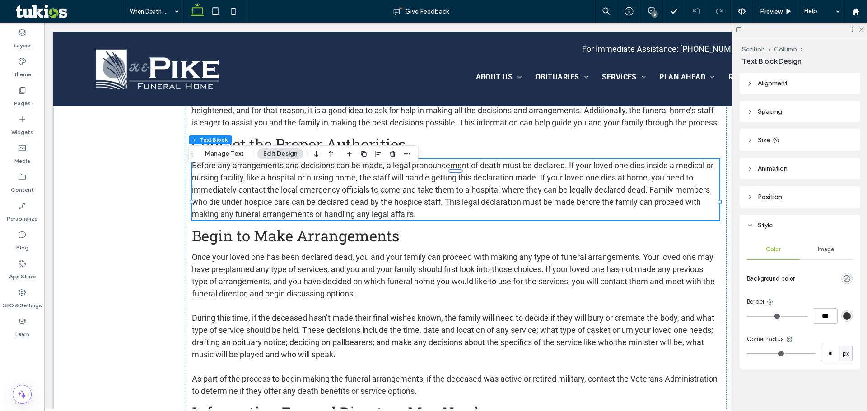
click at [563, 200] on span "Before any arrangements and decisions can be made, a legal pronouncement of dea…" at bounding box center [453, 190] width 522 height 58
type input "******"
type input "**"
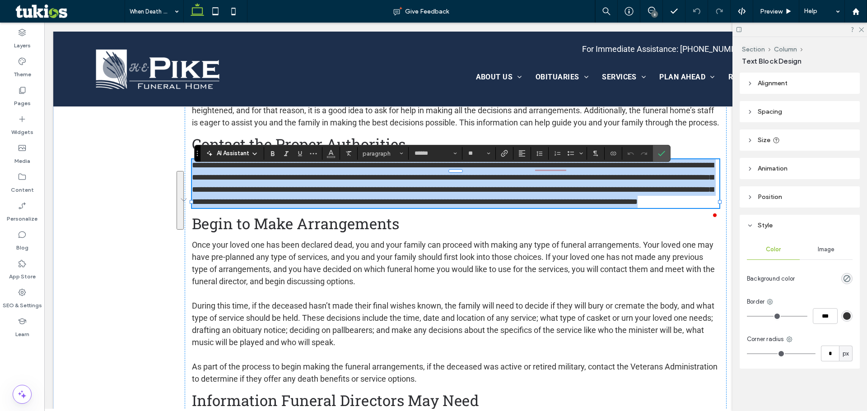
click at [541, 187] on span "**********" at bounding box center [453, 183] width 522 height 45
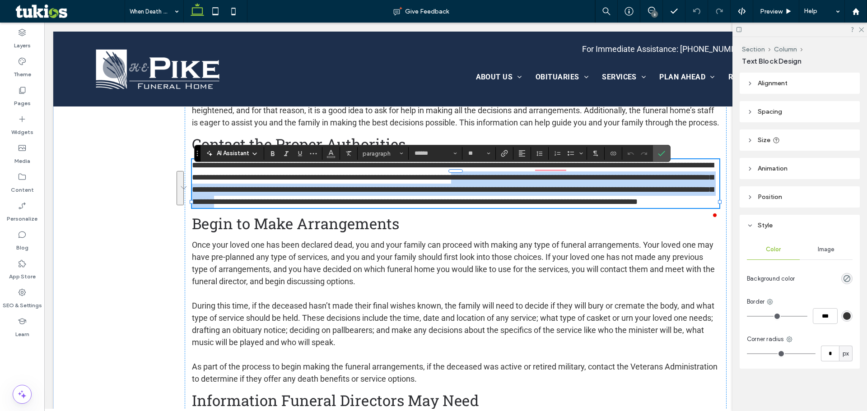
drag, startPoint x: 541, startPoint y: 187, endPoint x: 443, endPoint y: 215, distance: 101.9
click at [443, 206] on span "**********" at bounding box center [453, 183] width 522 height 45
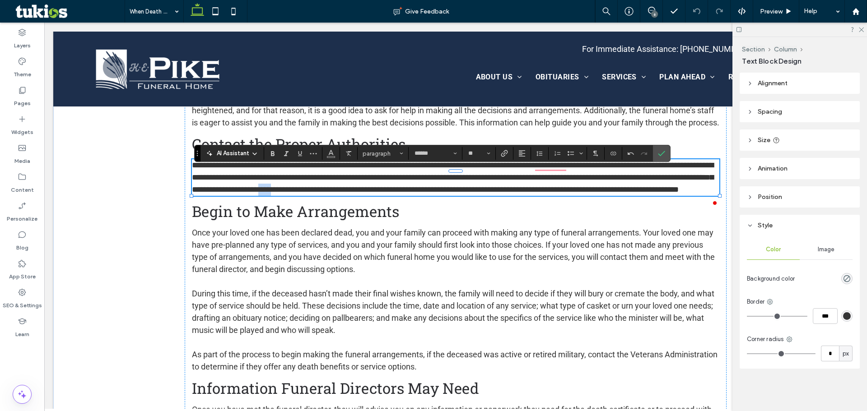
drag, startPoint x: 400, startPoint y: 199, endPoint x: 388, endPoint y: 200, distance: 11.8
click at [388, 194] on span "**********" at bounding box center [453, 177] width 522 height 33
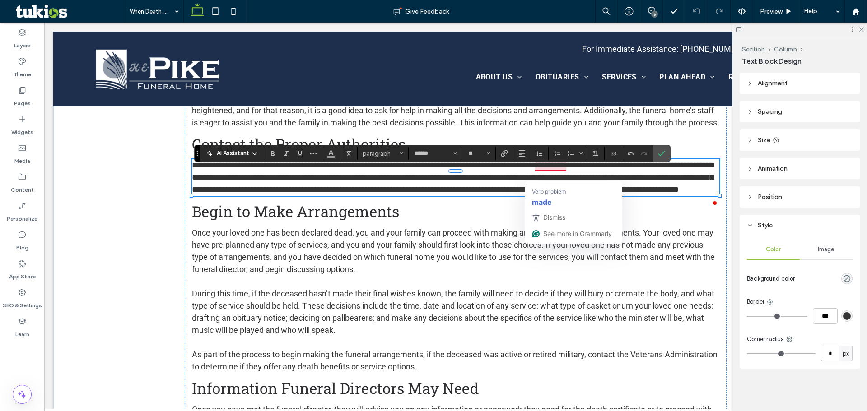
click at [490, 194] on span "**********" at bounding box center [453, 177] width 522 height 33
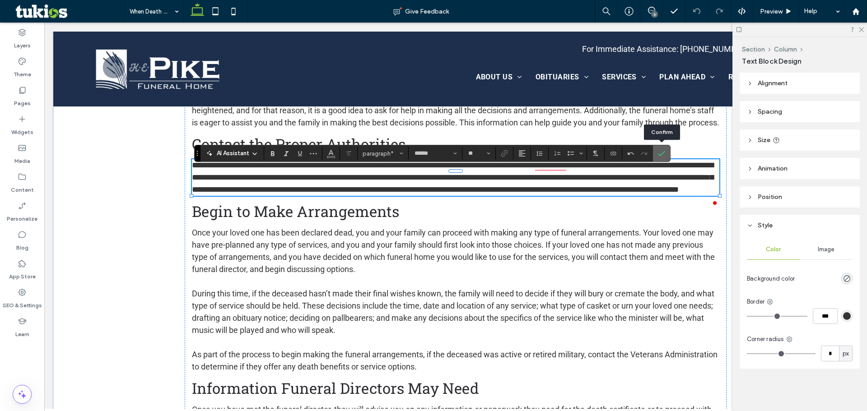
click at [663, 152] on icon "Confirm" at bounding box center [661, 153] width 7 height 7
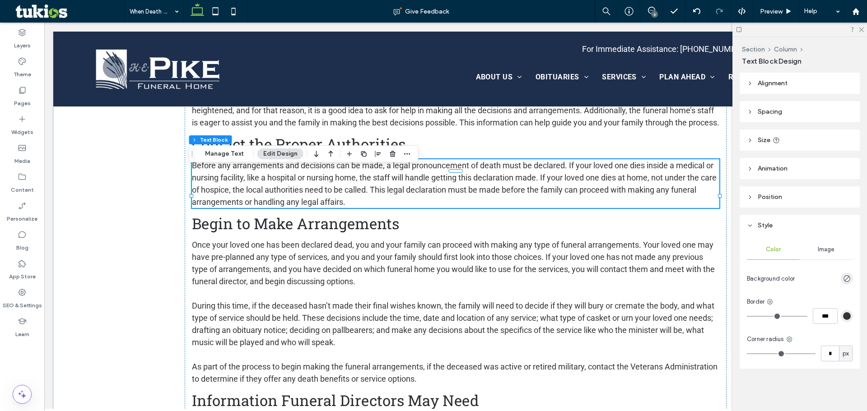
click at [865, 28] on div at bounding box center [799, 30] width 135 height 14
drag, startPoint x: 862, startPoint y: 28, endPoint x: 816, endPoint y: 6, distance: 51.5
click at [862, 28] on use at bounding box center [861, 30] width 5 height 5
